Goal: Navigation & Orientation: Find specific page/section

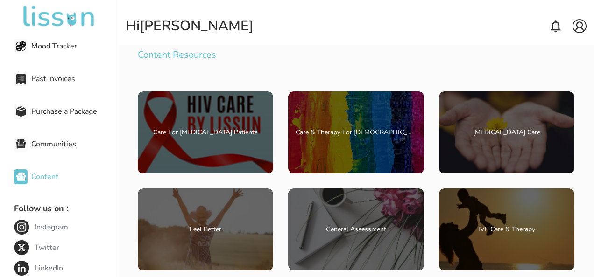
click at [28, 84] on div "Past Invoices" at bounding box center [66, 79] width 104 height 19
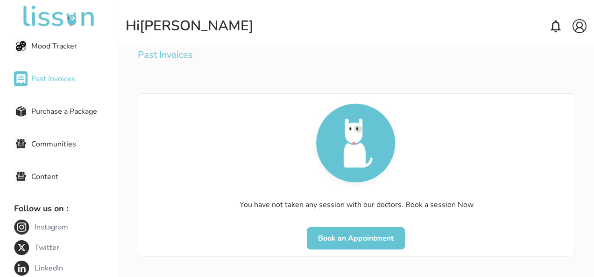
click at [54, 41] on span "Mood Tracker" at bounding box center [74, 46] width 86 height 11
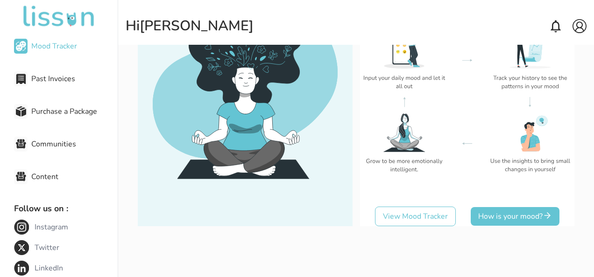
scroll to position [134, 0]
click at [52, 139] on span "Communities" at bounding box center [74, 144] width 86 height 11
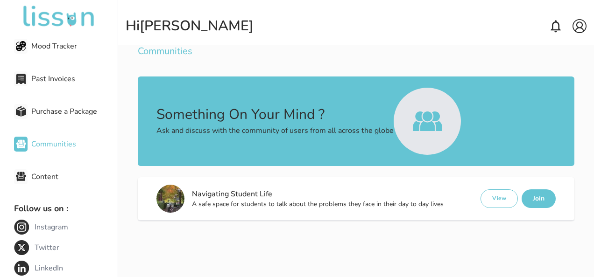
click at [50, 109] on span "Purchase a Package" at bounding box center [74, 111] width 86 height 11
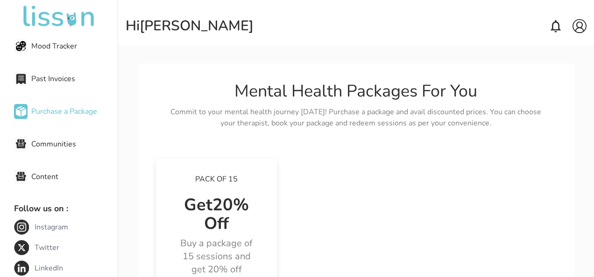
click at [44, 176] on span "Content" at bounding box center [74, 176] width 86 height 11
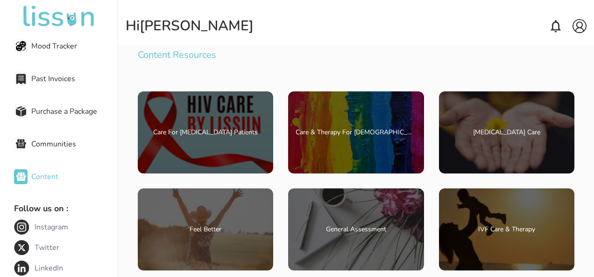
click at [50, 80] on span "Past Invoices" at bounding box center [74, 78] width 86 height 11
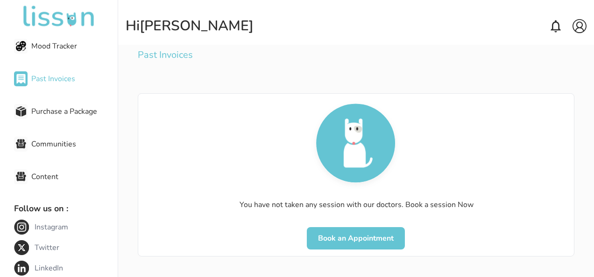
click at [31, 112] on div "Purchase a Package" at bounding box center [66, 111] width 104 height 19
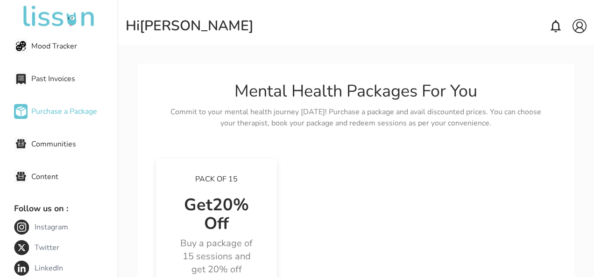
click at [56, 46] on span "Mood Tracker" at bounding box center [74, 46] width 86 height 11
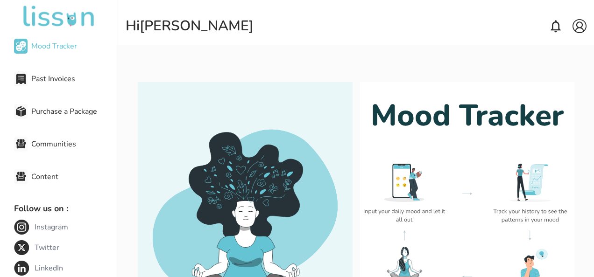
scroll to position [134, 0]
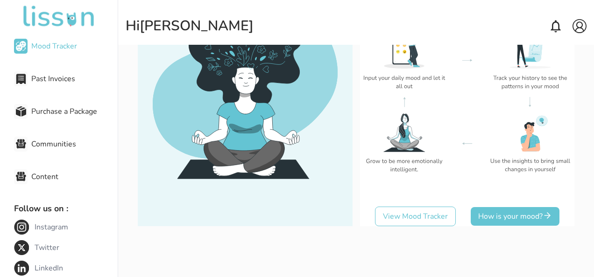
click at [579, 28] on img at bounding box center [580, 26] width 14 height 14
click at [565, 48] on div "My Account" at bounding box center [564, 44] width 44 height 17
select select "****"
